Goal: Find specific page/section: Find specific page/section

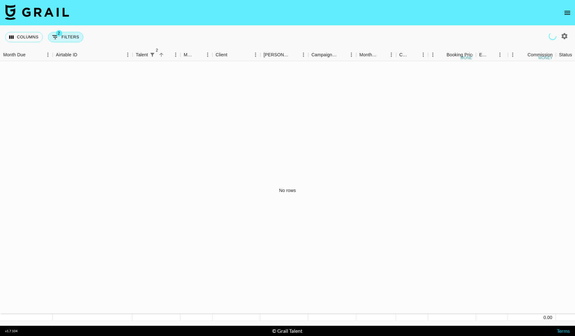
click at [65, 41] on button "2 Filters" at bounding box center [65, 37] width 35 height 10
select select "or"
select select "talentName"
select select "or"
select select "talentName"
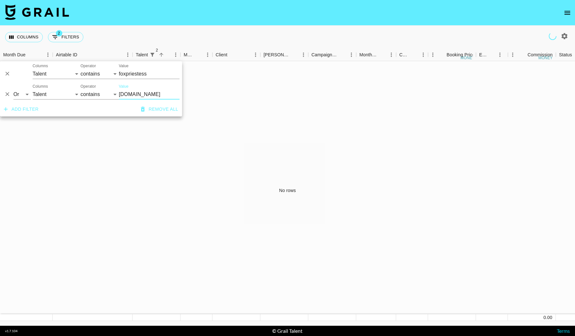
click at [6, 73] on icon "Delete" at bounding box center [7, 74] width 6 height 6
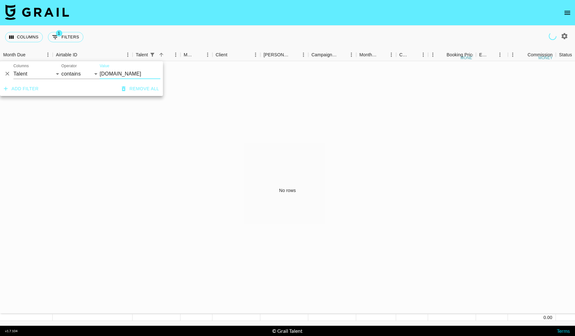
click at [7, 74] on icon "Delete" at bounding box center [7, 74] width 6 height 6
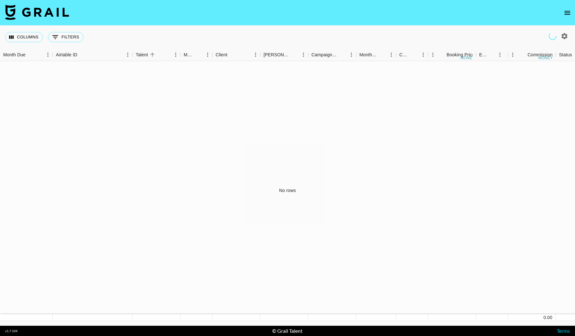
click at [151, 35] on div "Columns 0 Filters + Booking" at bounding box center [287, 37] width 575 height 23
click at [572, 12] on button "open drawer" at bounding box center [567, 12] width 13 height 13
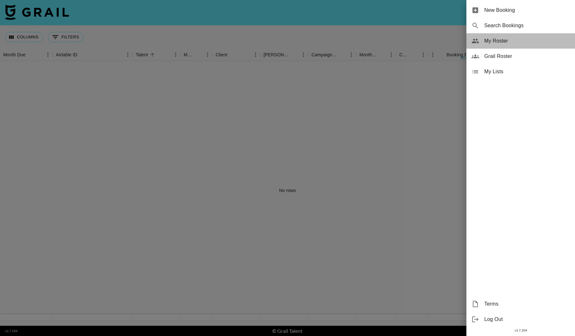
click at [508, 44] on span "My Roster" at bounding box center [528, 41] width 86 height 8
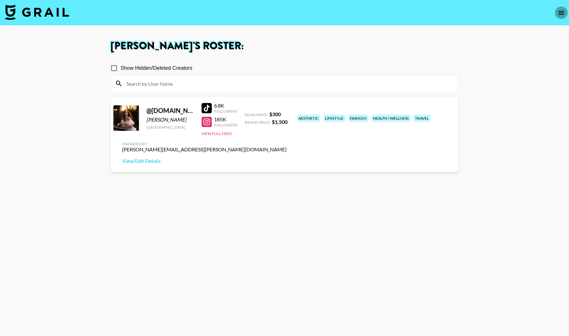
click at [560, 12] on icon "open drawer" at bounding box center [562, 13] width 8 height 8
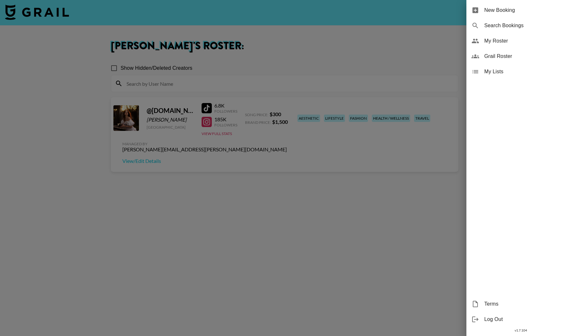
click at [352, 51] on div at bounding box center [287, 168] width 575 height 336
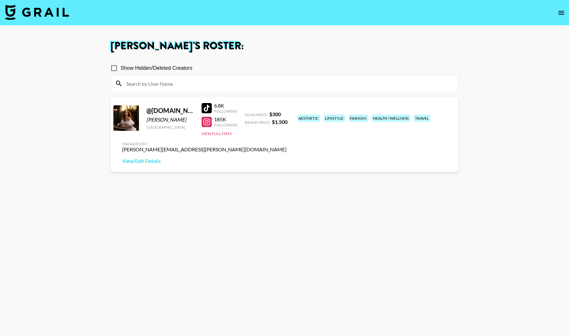
click at [43, 12] on img at bounding box center [37, 11] width 64 height 15
